Goal: Obtain resource: Download file/media

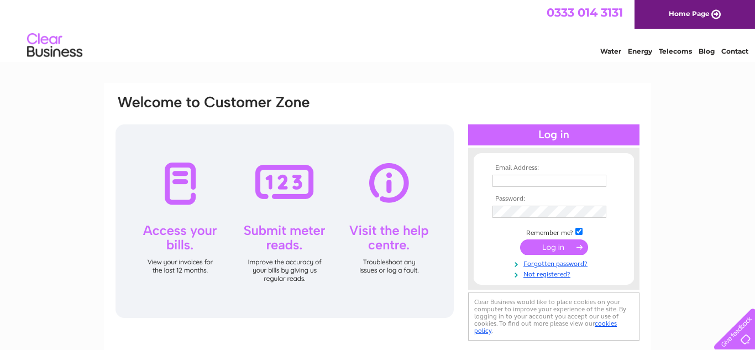
type input "beautybyavril@outlook.com"
click at [545, 246] on input "submit" at bounding box center [554, 246] width 68 height 15
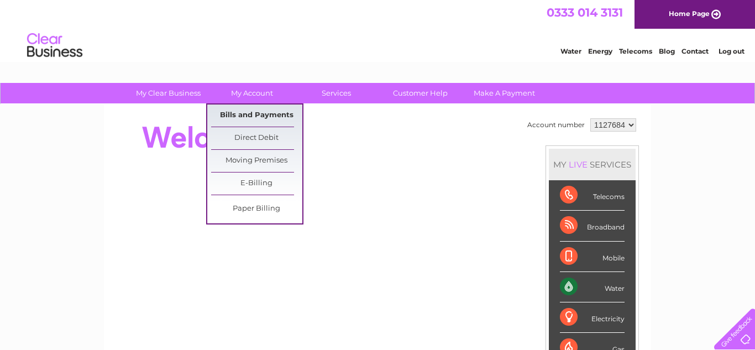
click at [227, 114] on link "Bills and Payments" at bounding box center [256, 115] width 91 height 22
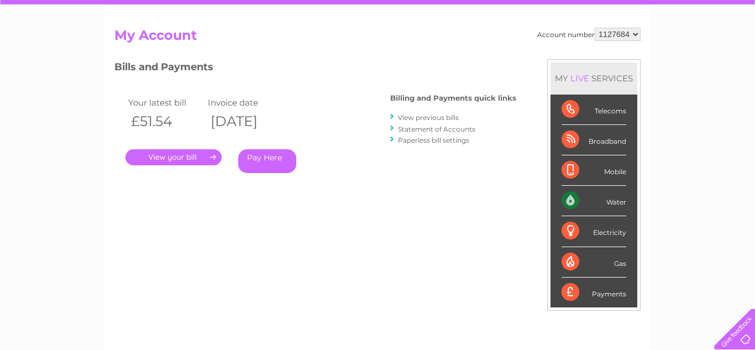
scroll to position [102, 0]
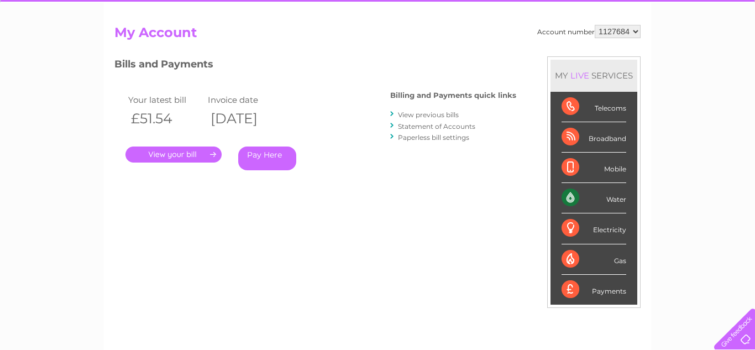
click at [408, 114] on link "View previous bills" at bounding box center [428, 115] width 61 height 8
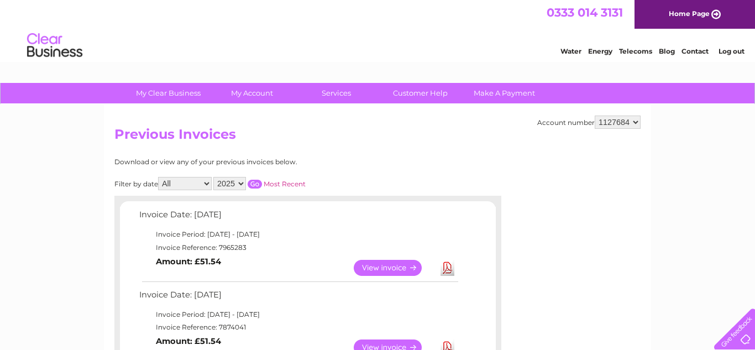
click at [448, 271] on link "Download" at bounding box center [447, 268] width 14 height 16
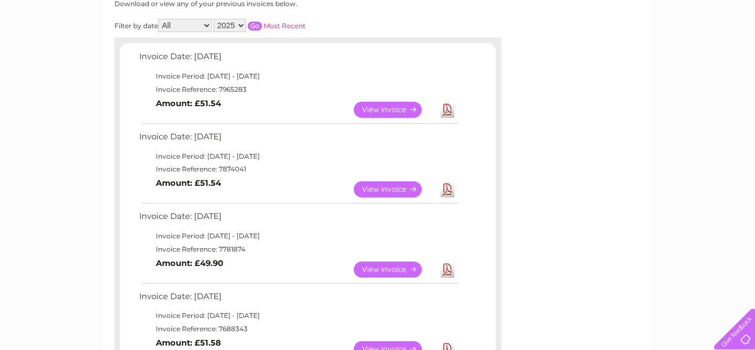
scroll to position [161, 0]
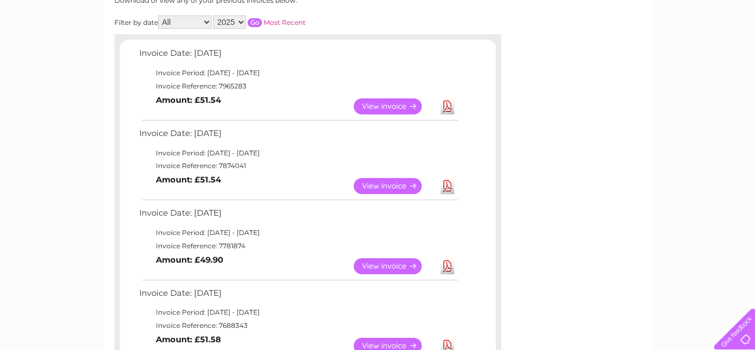
click at [449, 186] on link "Download" at bounding box center [447, 186] width 14 height 16
